Goal: Information Seeking & Learning: Understand process/instructions

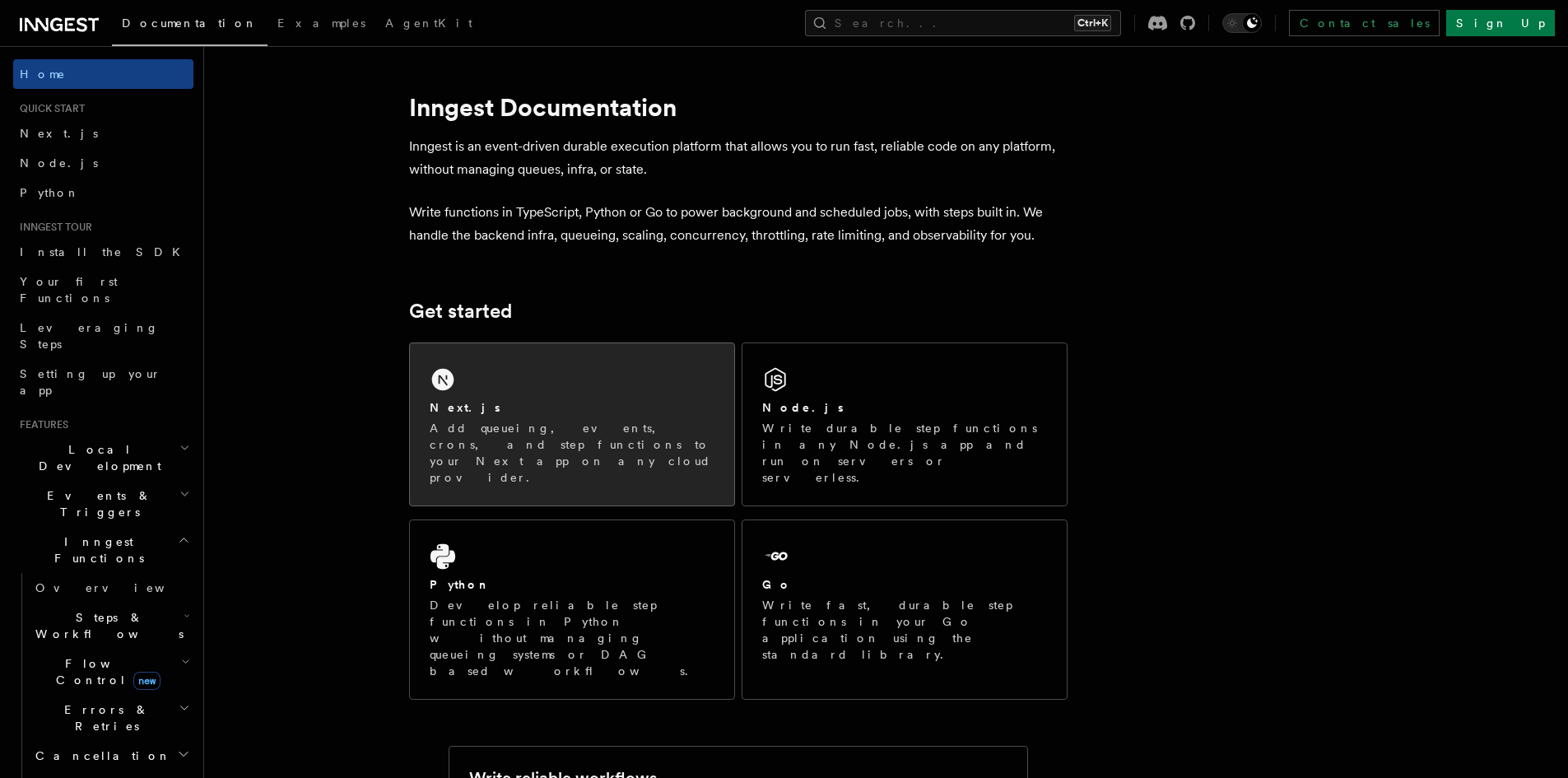
click at [474, 413] on div "Next.js" at bounding box center [572, 408] width 285 height 17
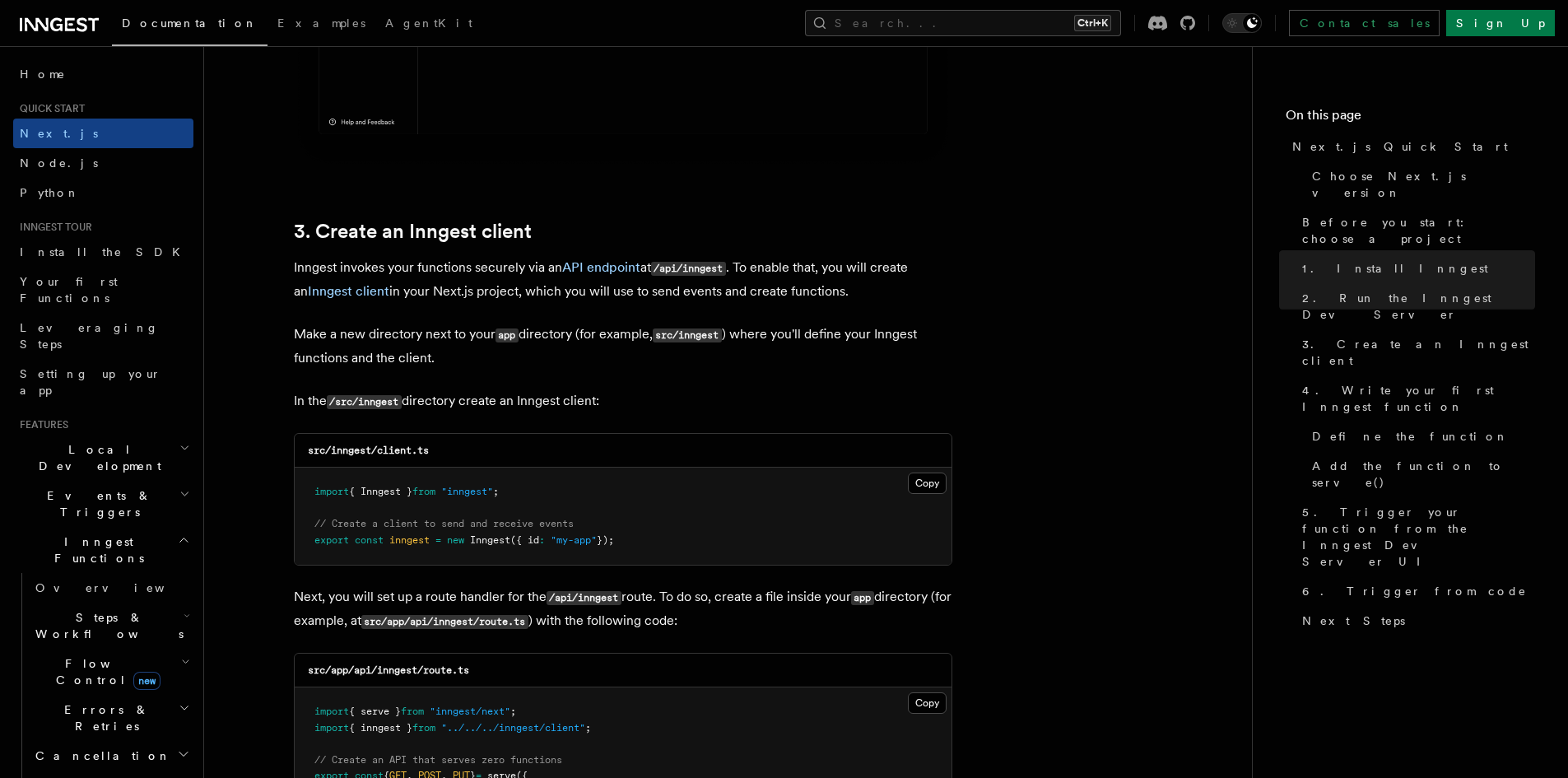
scroll to position [1893, 0]
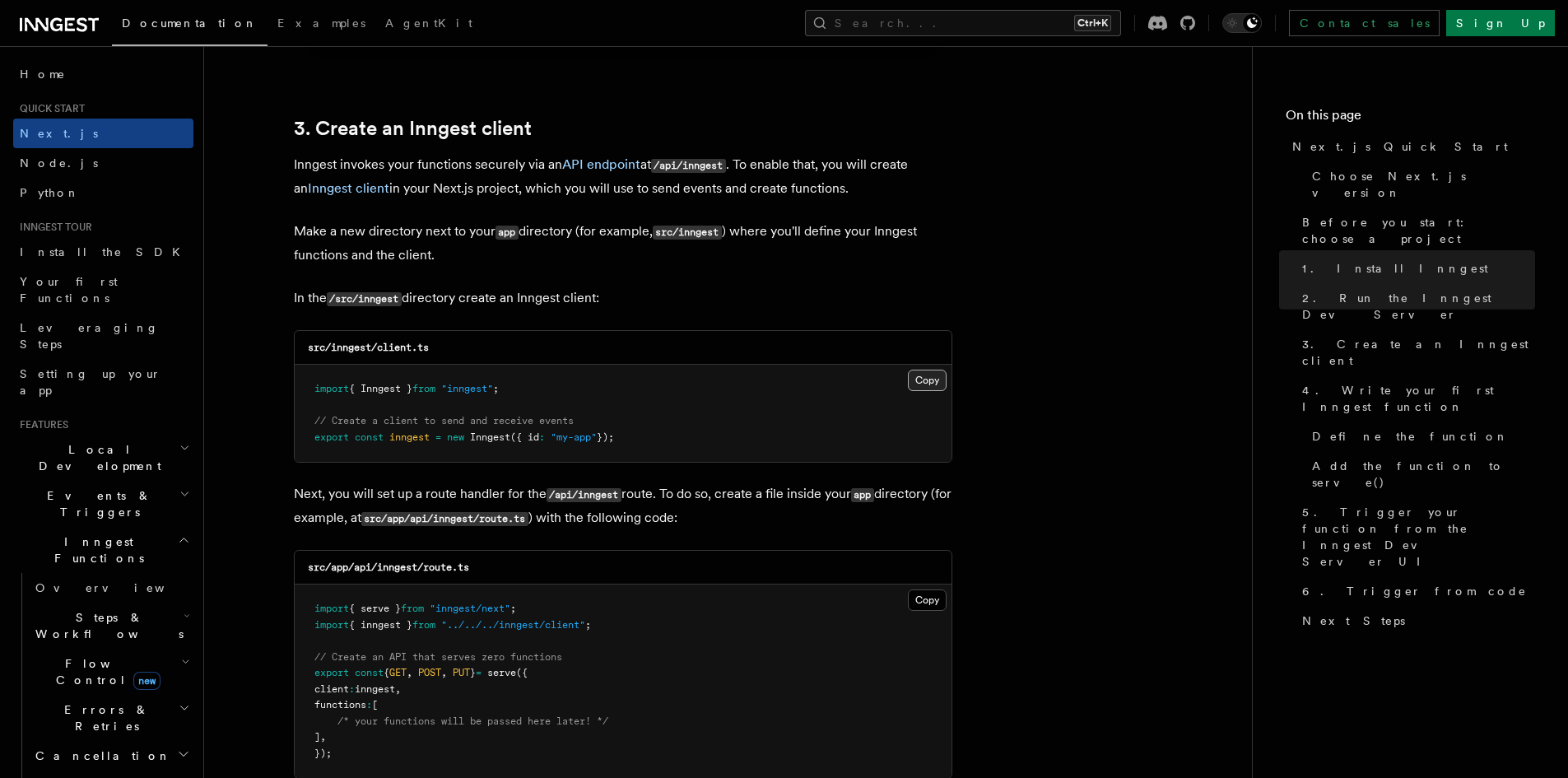
click at [933, 379] on button "Copy Copied" at bounding box center [927, 380] width 38 height 21
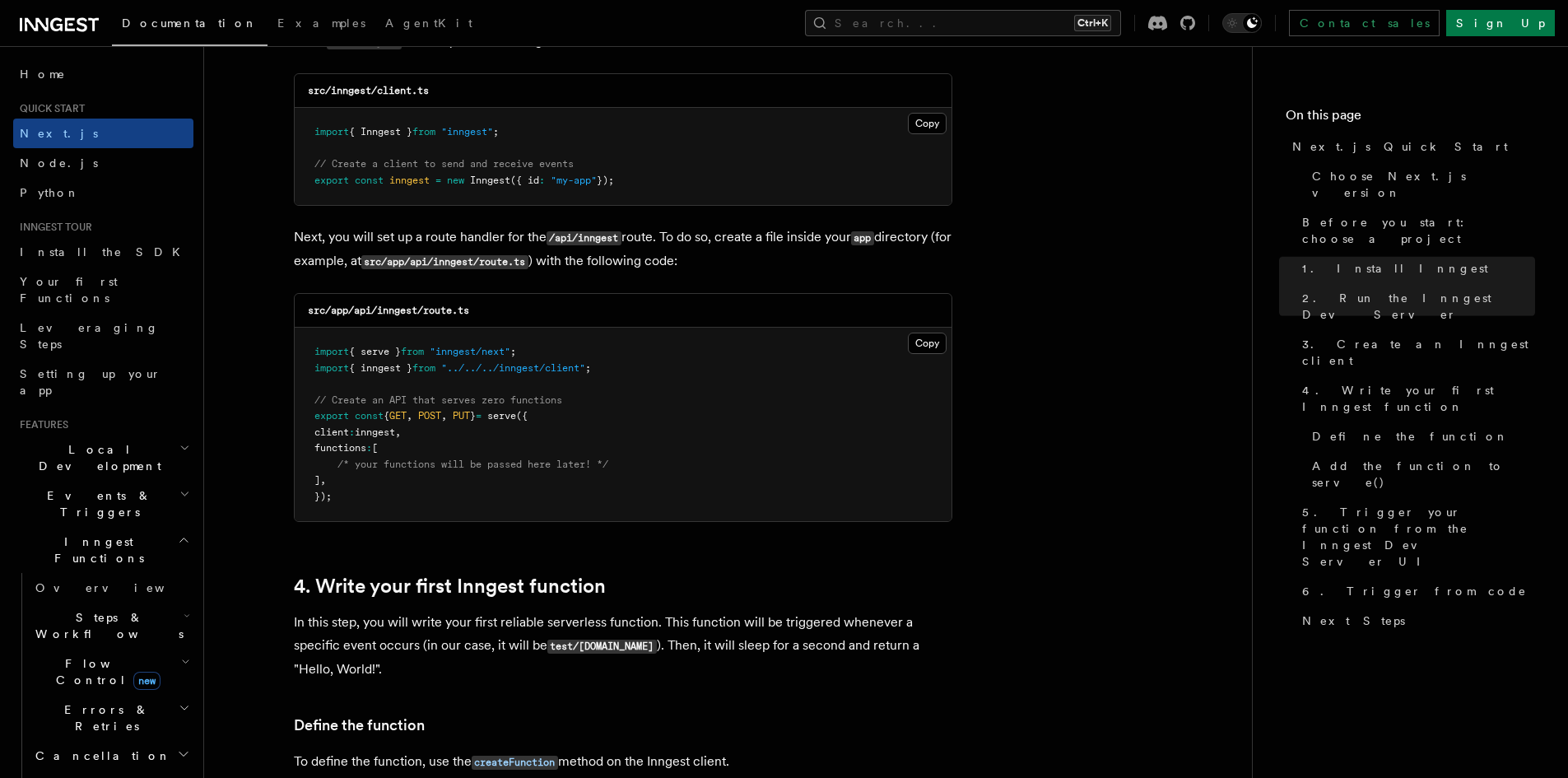
scroll to position [2222, 0]
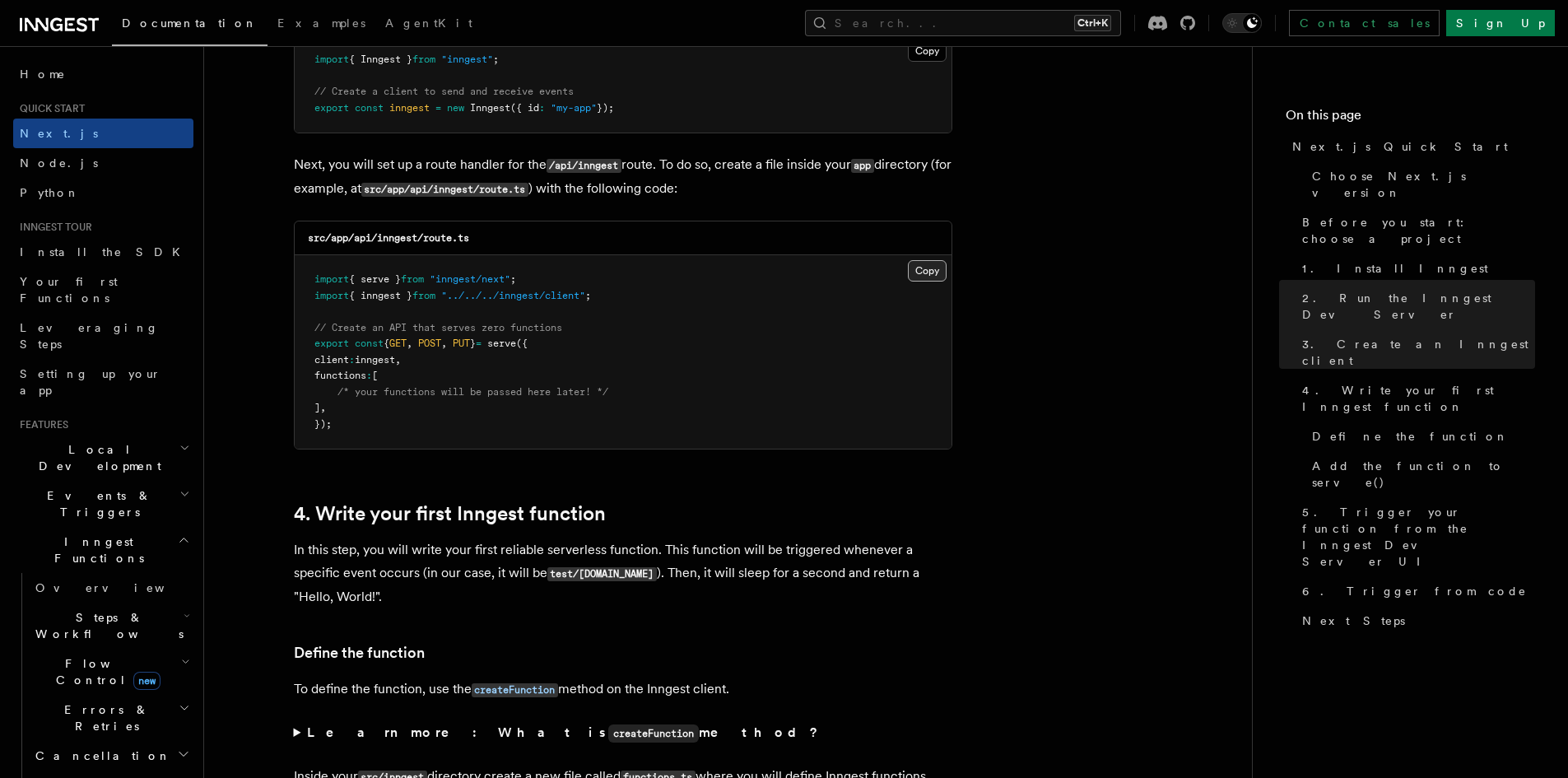
click at [929, 269] on button "Copy Copied" at bounding box center [927, 271] width 38 height 21
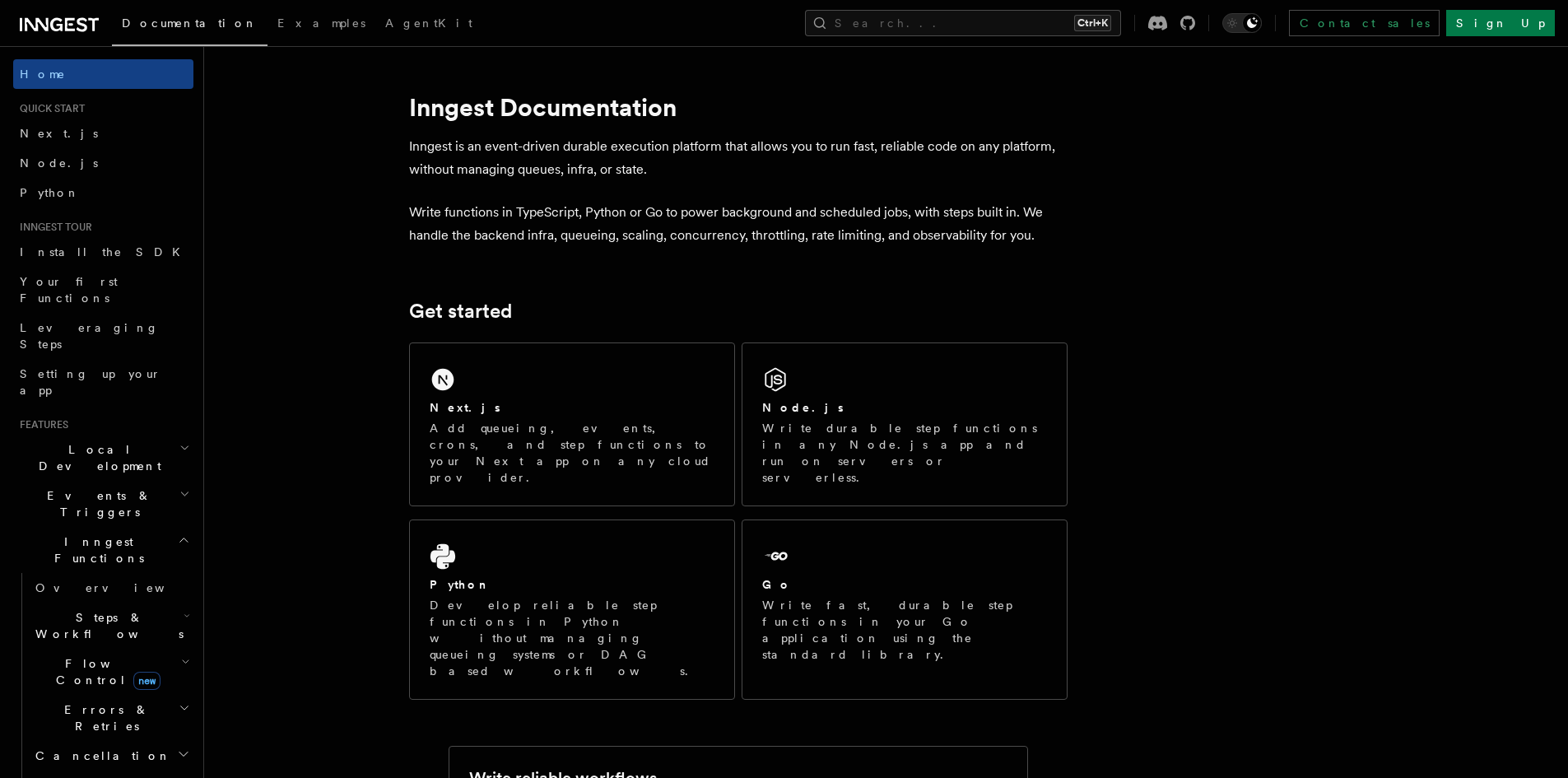
drag, startPoint x: 453, startPoint y: 195, endPoint x: 424, endPoint y: 172, distance: 37.0
